Goal: Information Seeking & Learning: Check status

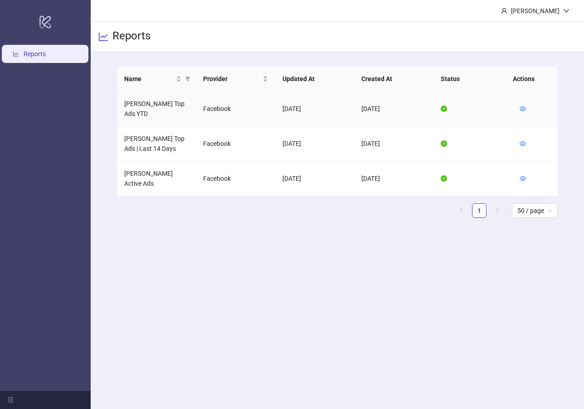
click at [183, 107] on td "[PERSON_NAME] Top Ads YTD" at bounding box center [156, 109] width 79 height 35
click at [259, 107] on td "Facebook" at bounding box center [235, 109] width 79 height 35
click at [518, 104] on td at bounding box center [534, 109] width 45 height 35
click at [521, 106] on icon "eye" at bounding box center [522, 109] width 6 height 6
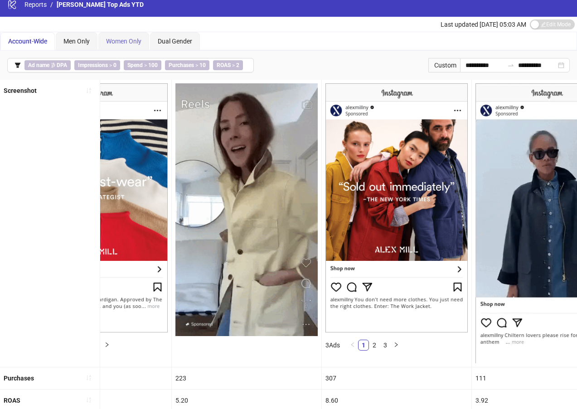
scroll to position [0, 377]
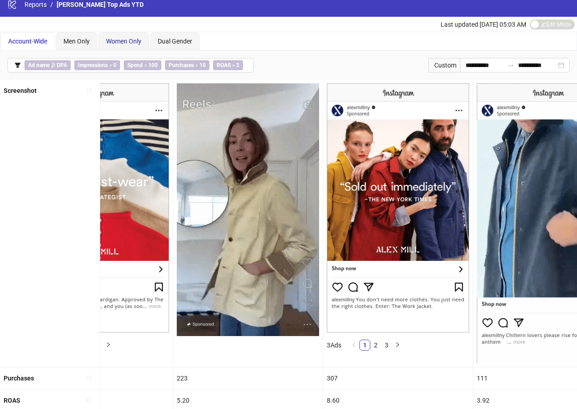
click at [117, 38] on span "Women Only" at bounding box center [123, 41] width 35 height 7
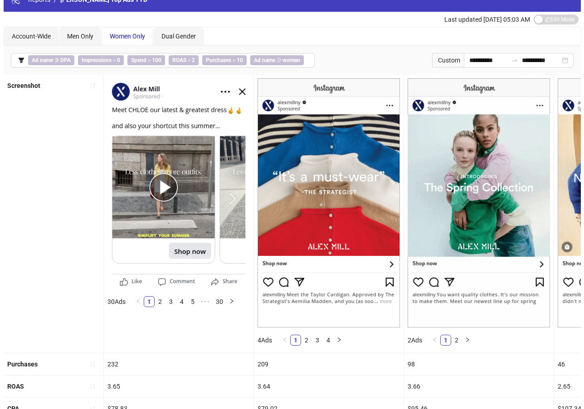
scroll to position [0, 0]
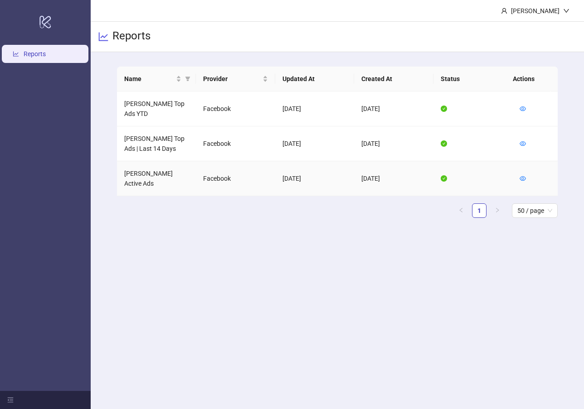
click at [156, 162] on td "[PERSON_NAME] Active Ads" at bounding box center [156, 178] width 79 height 35
click at [522, 175] on icon "eye" at bounding box center [522, 178] width 6 height 6
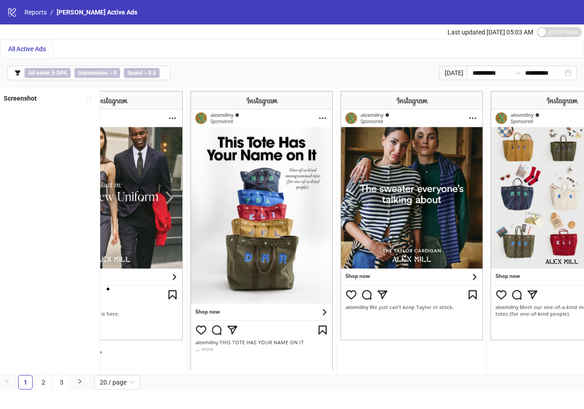
scroll to position [0, 2516]
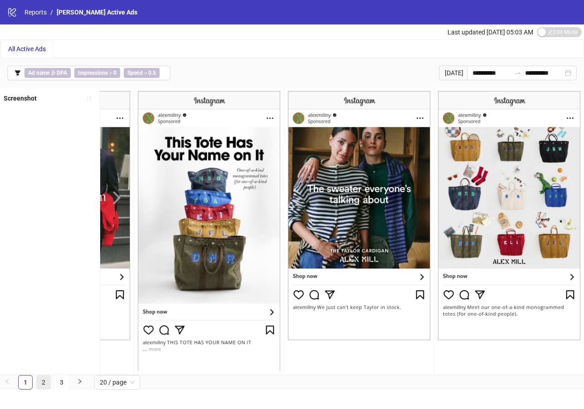
click at [42, 389] on link "2" at bounding box center [44, 383] width 14 height 14
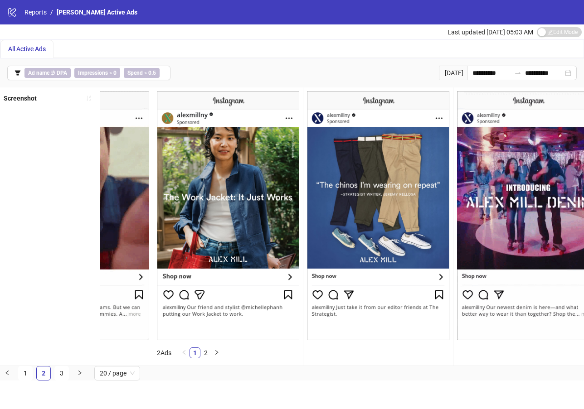
scroll to position [0, 987]
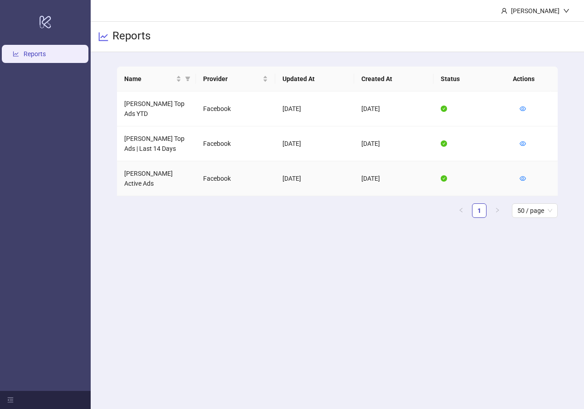
click at [172, 164] on td "[PERSON_NAME] Active Ads" at bounding box center [156, 178] width 79 height 35
click at [514, 165] on td at bounding box center [534, 178] width 45 height 35
click at [525, 176] on icon "eye" at bounding box center [522, 178] width 6 height 5
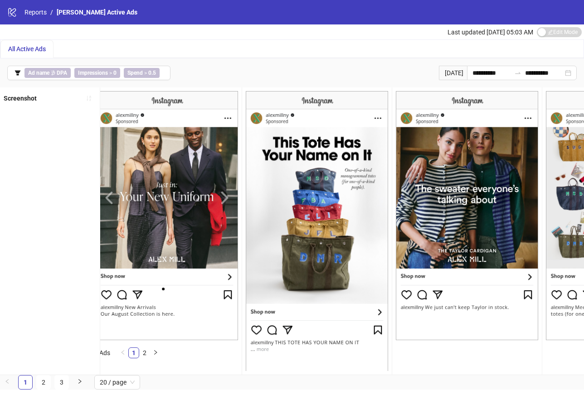
scroll to position [0, 2516]
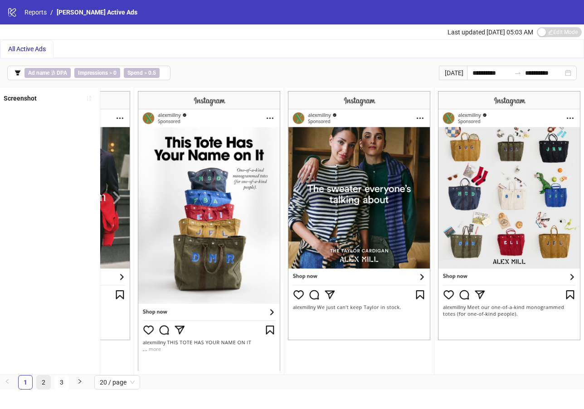
click at [44, 387] on link "2" at bounding box center [44, 383] width 14 height 14
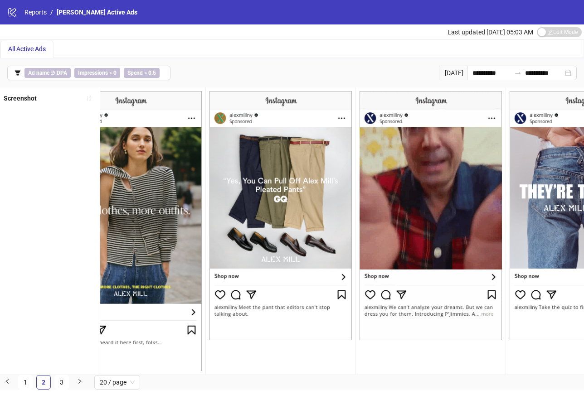
scroll to position [0, 0]
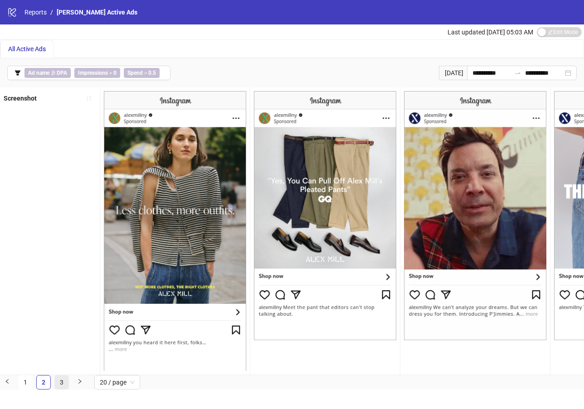
click at [64, 389] on link "3" at bounding box center [62, 383] width 14 height 14
